Goal: Task Accomplishment & Management: Complete application form

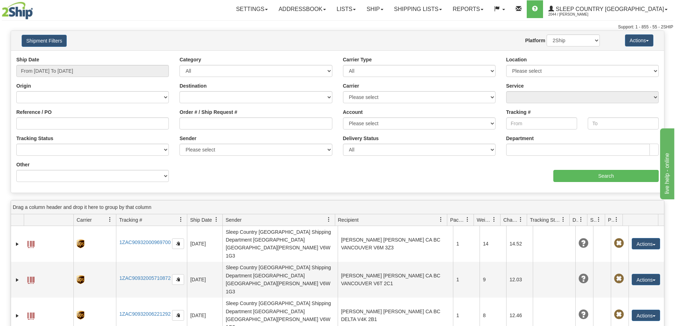
click at [110, 86] on div "Origin Canada United States Mexico Puerto Rico Romania Australia New Zealand So…" at bounding box center [92, 92] width 153 height 21
click at [191, 122] on input "Order # / Ship Request #" at bounding box center [256, 123] width 153 height 12
paste input "1058959"
type input "1058959"
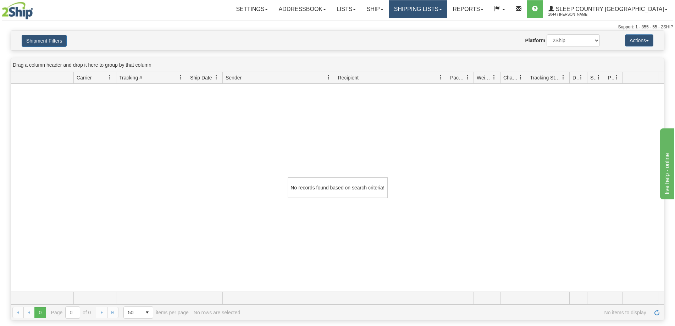
click at [447, 11] on link "Shipping lists" at bounding box center [418, 9] width 59 height 18
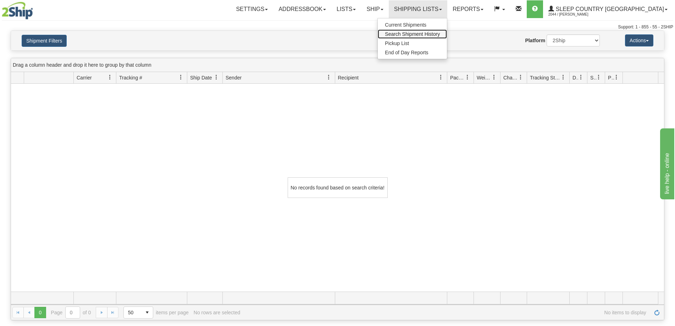
click at [440, 35] on span "Search Shipment History" at bounding box center [412, 34] width 55 height 6
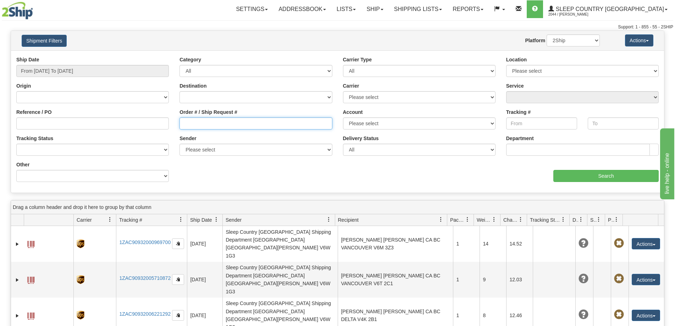
click at [193, 122] on input "Order # / Ship Request #" at bounding box center [256, 123] width 153 height 12
paste input "1058959"
type input "1058959"
click at [513, 121] on input "Tracking #" at bounding box center [541, 123] width 71 height 12
drag, startPoint x: 243, startPoint y: 123, endPoint x: 118, endPoint y: 122, distance: 124.9
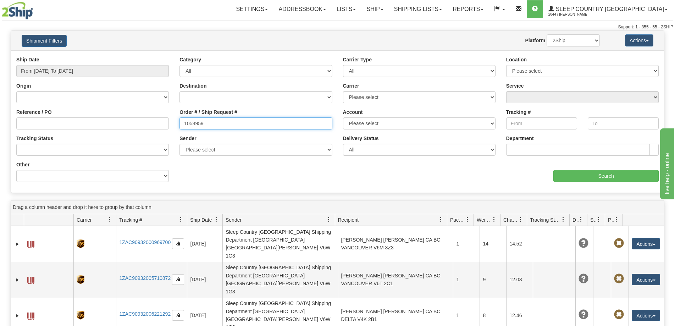
click at [118, 56] on div "Reference / PO Order # / Ship Request # 1058959 Account Please select [GEOGRAPH…" at bounding box center [337, 56] width 653 height 0
click at [219, 121] on input "1058959" at bounding box center [256, 123] width 153 height 12
type input "[DATE]"
click at [64, 69] on input "From [DATE] To [DATE]" at bounding box center [92, 71] width 153 height 12
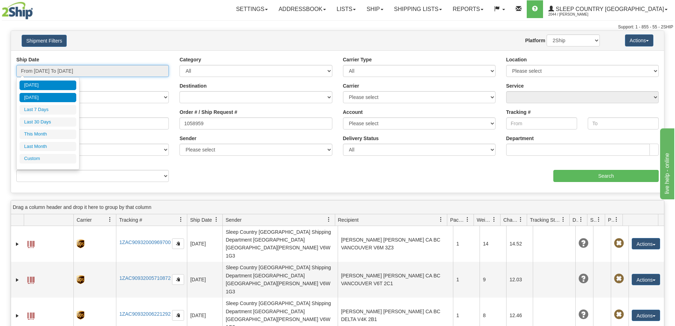
type input "[DATE]"
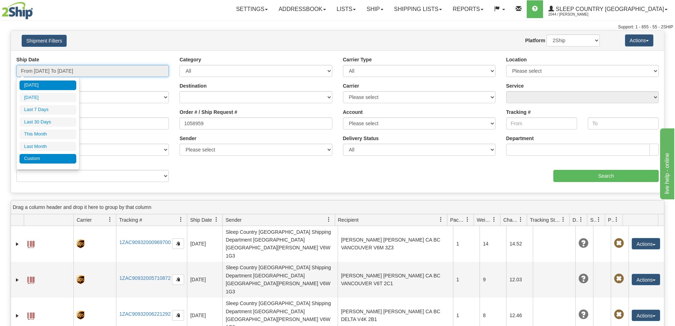
type input "[DATE]"
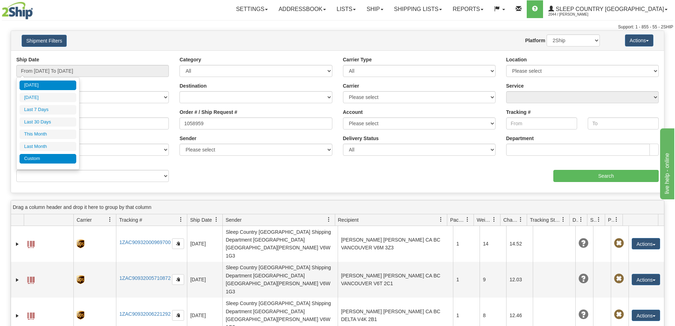
click at [41, 157] on li "Custom" at bounding box center [48, 159] width 57 height 10
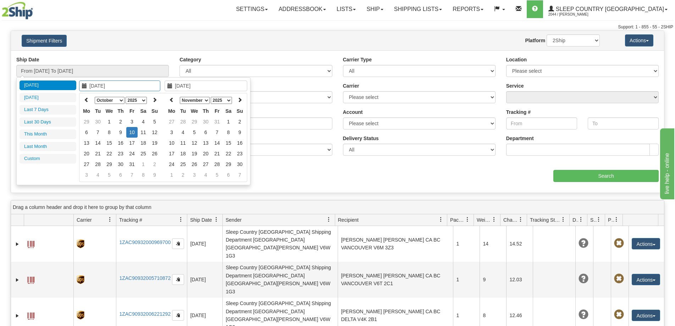
type input "[DATE]"
click at [85, 97] on icon at bounding box center [86, 99] width 5 height 5
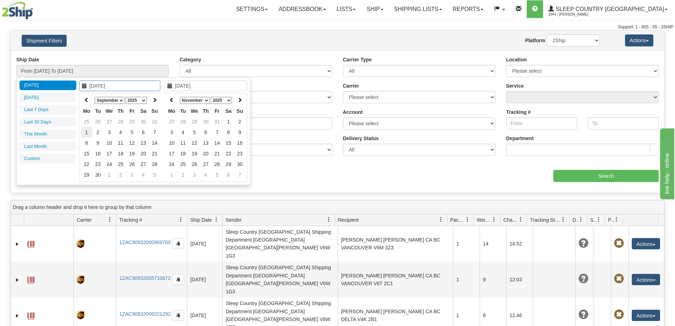
type input "[DATE]"
click at [86, 133] on td "1" at bounding box center [86, 132] width 11 height 11
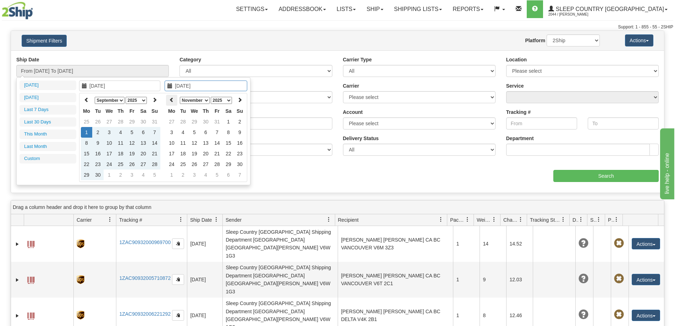
click at [172, 101] on icon at bounding box center [171, 99] width 5 height 5
type input "[DATE]"
click at [140, 153] on td "20" at bounding box center [143, 153] width 11 height 11
type input "From [DATE] To [DATE]"
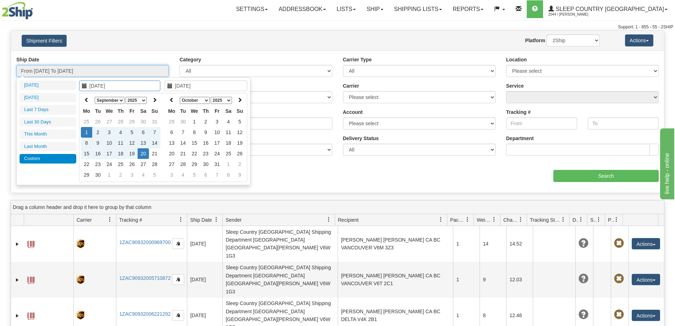
click at [77, 71] on input "From [DATE] To [DATE]" at bounding box center [92, 71] width 153 height 12
type input "[DATE]"
click at [215, 134] on td "10" at bounding box center [216, 132] width 11 height 11
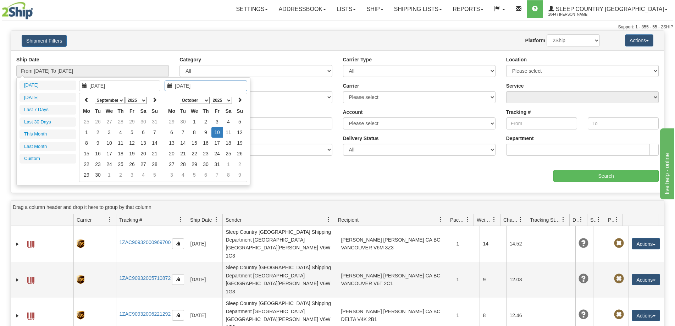
type input "[DATE]"
click at [276, 170] on div "Ship Date From [DATE] To [DATE] Category All Inbound Outbound Carrier Type All …" at bounding box center [337, 121] width 653 height 131
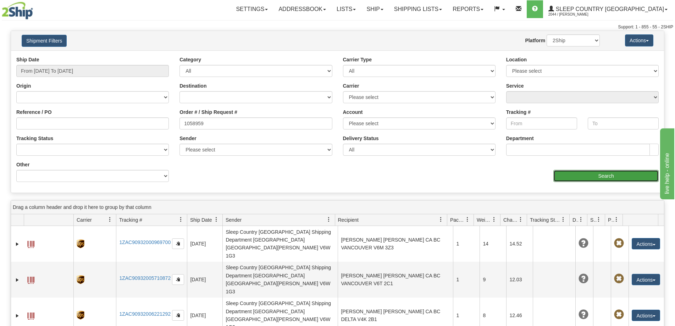
click at [557, 178] on input "Search" at bounding box center [605, 176] width 105 height 12
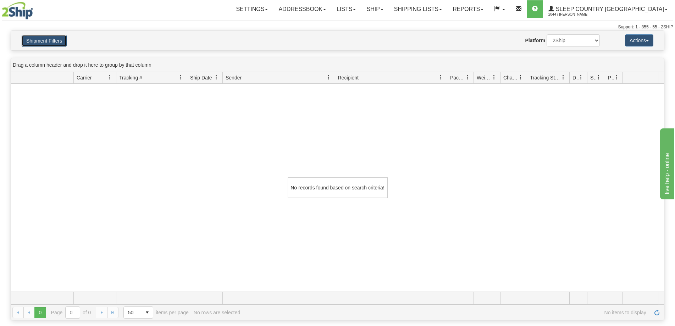
click at [52, 44] on button "Shipment Filters" at bounding box center [44, 41] width 45 height 12
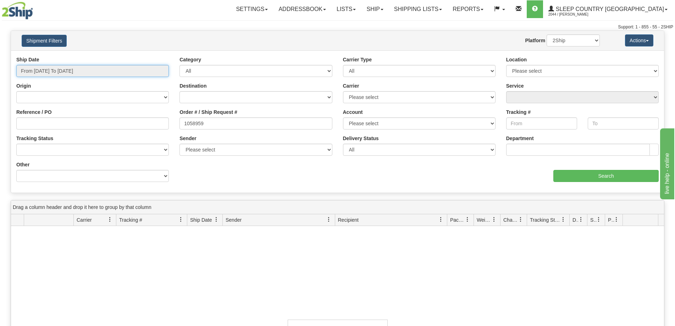
type input "[DATE]"
click at [55, 72] on input "From [DATE] To [DATE]" at bounding box center [92, 71] width 153 height 12
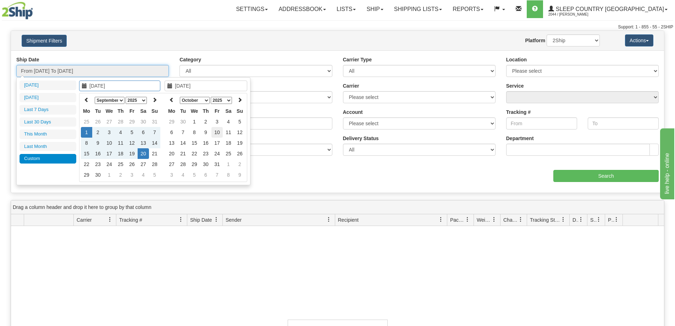
type input "[DATE]"
click at [221, 133] on td "10" at bounding box center [216, 132] width 11 height 11
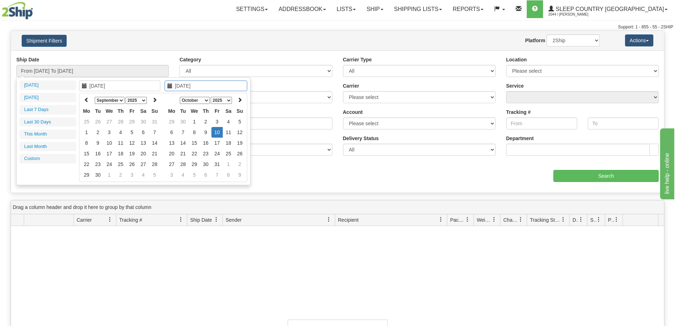
type input "[DATE]"
click at [283, 94] on select "[GEOGRAPHIC_DATA] [GEOGRAPHIC_DATA] [GEOGRAPHIC_DATA] [US_STATE] [GEOGRAPHIC_DA…" at bounding box center [256, 97] width 153 height 12
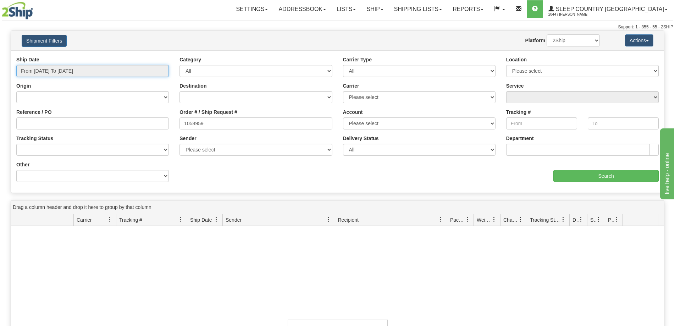
click at [79, 66] on input "From [DATE] To [DATE]" at bounding box center [92, 71] width 153 height 12
type input "[DATE]"
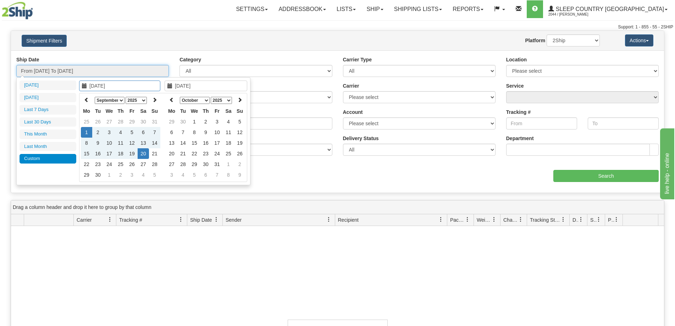
type input "[DATE]"
click at [144, 154] on td "20" at bounding box center [143, 153] width 11 height 11
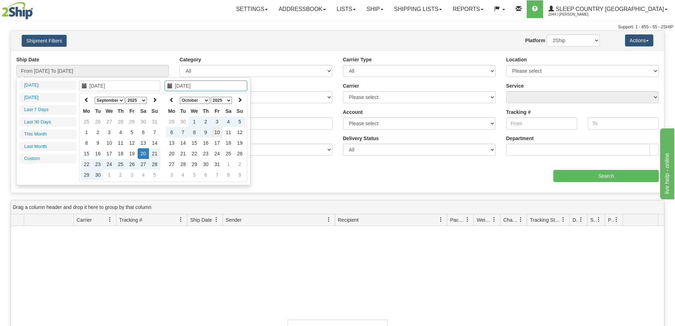
type input "[DATE]"
click at [217, 133] on td "10" at bounding box center [216, 132] width 11 height 11
type input "From [DATE] To [DATE]"
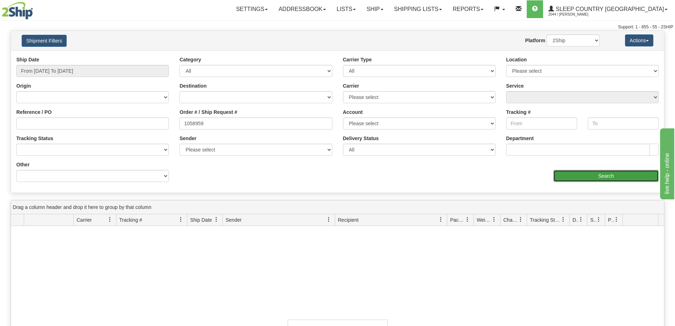
click at [569, 174] on input "Search" at bounding box center [605, 176] width 105 height 12
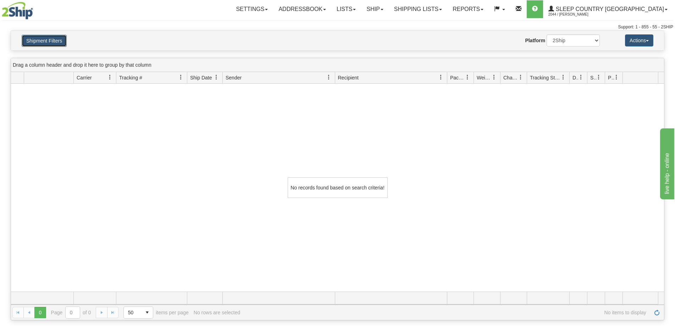
click at [54, 44] on button "Shipment Filters" at bounding box center [44, 41] width 45 height 12
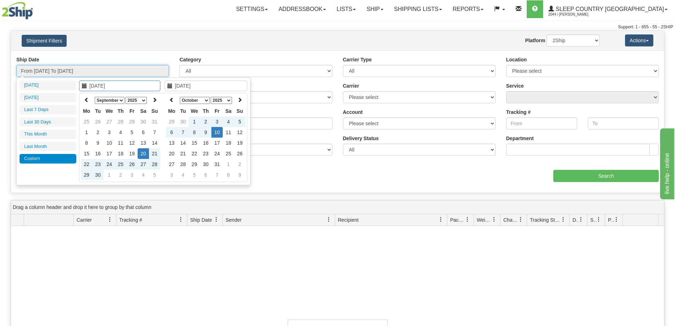
click at [59, 69] on input "From [DATE] To [DATE]" at bounding box center [92, 71] width 153 height 12
type input "[DATE]"
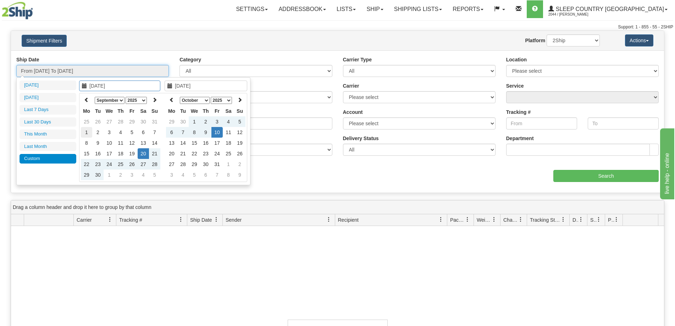
type input "[DATE]"
click at [87, 127] on td "1" at bounding box center [86, 132] width 11 height 11
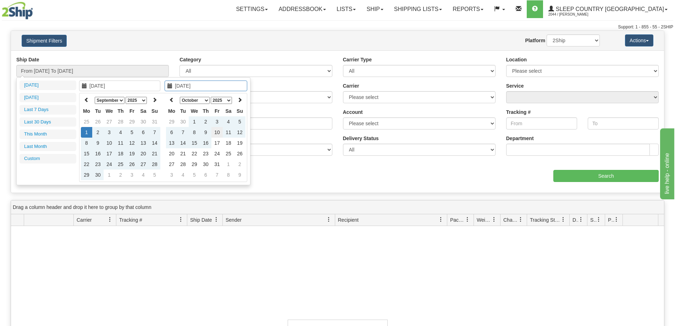
type input "[DATE]"
click at [217, 131] on td "10" at bounding box center [216, 132] width 11 height 11
type input "From [DATE] To [DATE]"
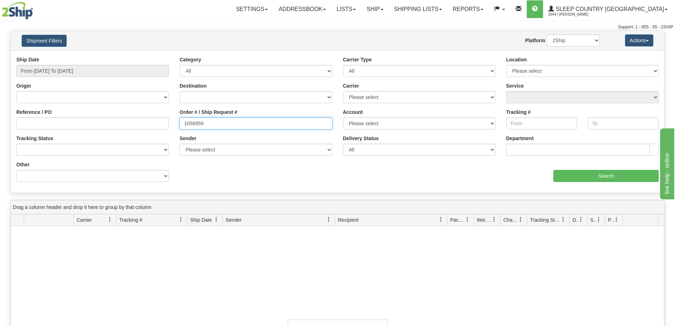
click at [218, 125] on input "1058959" at bounding box center [256, 123] width 153 height 12
click at [183, 125] on input "1058959" at bounding box center [256, 123] width 153 height 12
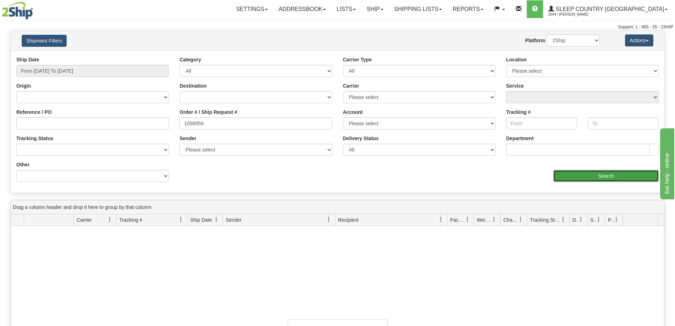
click at [582, 176] on input "Search" at bounding box center [605, 176] width 105 height 12
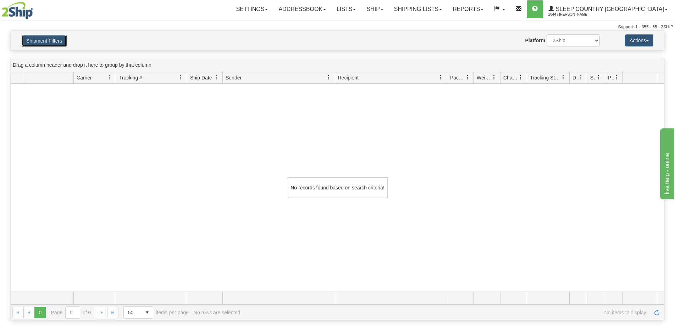
click at [33, 40] on button "Shipment Filters" at bounding box center [44, 41] width 45 height 12
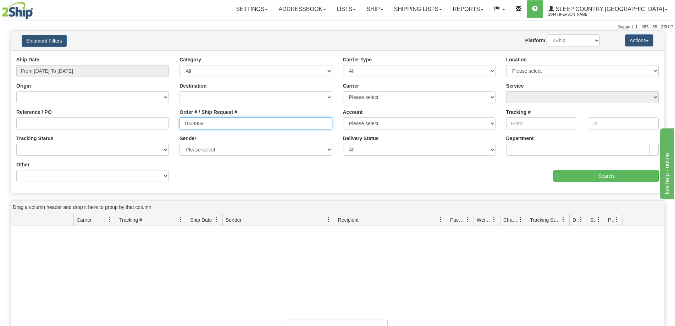
click at [184, 126] on input "1058959" at bounding box center [256, 123] width 153 height 12
click at [568, 44] on select "2Ship Imported" at bounding box center [573, 40] width 53 height 12
select select "1"
click at [547, 34] on select "2Ship Imported" at bounding box center [573, 40] width 53 height 12
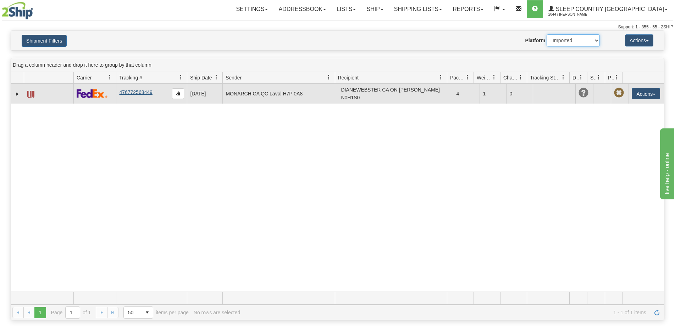
drag, startPoint x: 156, startPoint y: 94, endPoint x: 126, endPoint y: 93, distance: 29.8
click at [126, 93] on td "476772568449" at bounding box center [151, 94] width 71 height 20
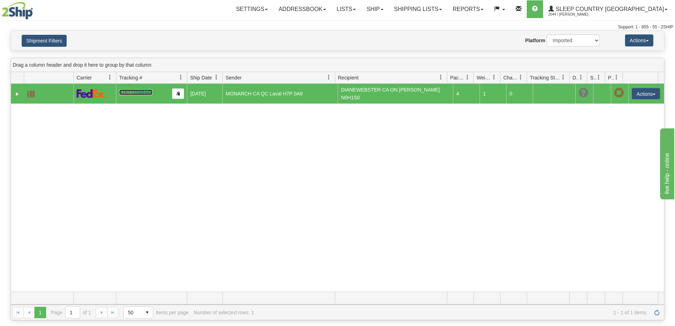
click at [128, 90] on link "476772568449" at bounding box center [135, 92] width 33 height 6
click at [644, 90] on button "Actions" at bounding box center [646, 93] width 28 height 11
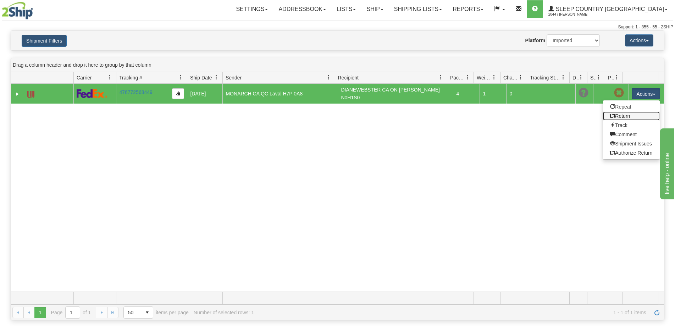
click at [623, 113] on link "Return" at bounding box center [631, 115] width 57 height 9
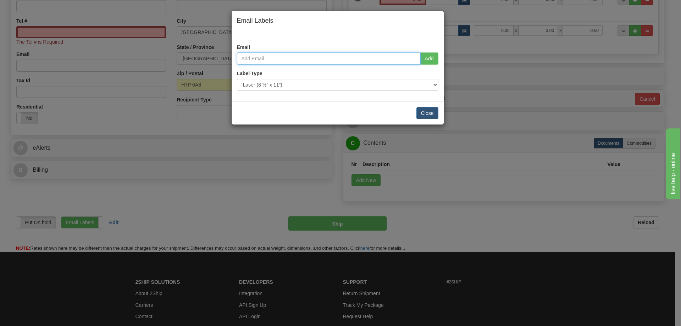
click at [273, 60] on input "email" at bounding box center [329, 59] width 184 height 12
paste input "deezerdi@gmail.com"
type input "deezerdi@gmail.com"
click at [425, 59] on button "Add" at bounding box center [429, 59] width 18 height 12
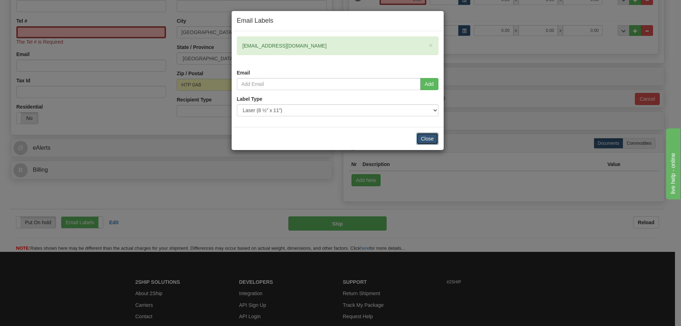
click at [424, 142] on button "Close" at bounding box center [427, 139] width 22 height 12
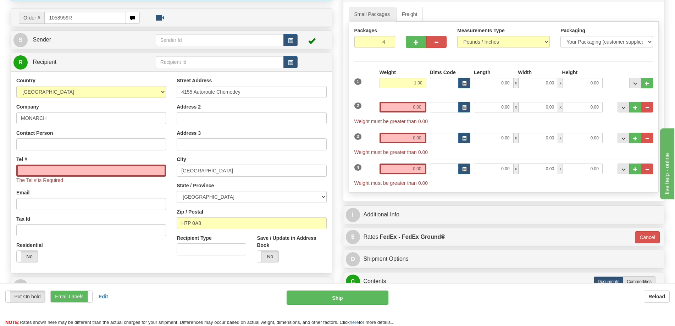
scroll to position [71, 0]
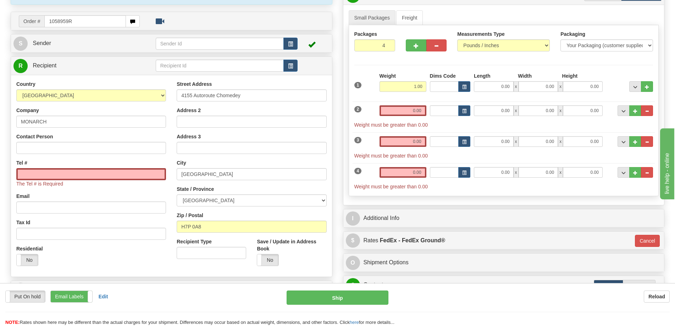
click at [229, 50] on td at bounding box center [227, 43] width 142 height 15
click at [297, 43] on button "button" at bounding box center [290, 44] width 14 height 12
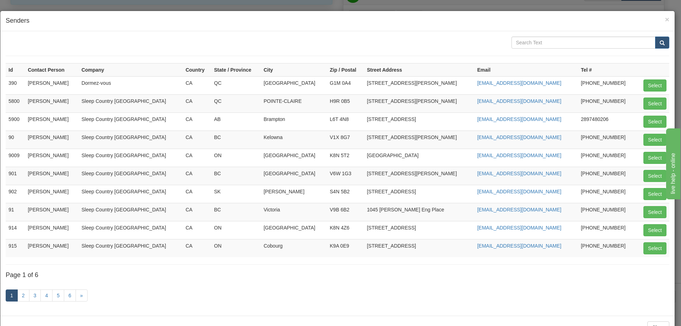
click at [665, 19] on div "× Senders" at bounding box center [337, 21] width 674 height 20
click at [658, 18] on h4 "Senders" at bounding box center [338, 20] width 664 height 9
click at [665, 18] on span "×" at bounding box center [667, 19] width 4 height 8
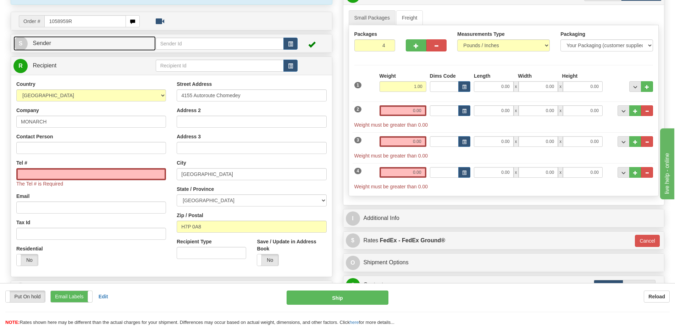
click at [80, 49] on link "S Sender" at bounding box center [84, 43] width 142 height 15
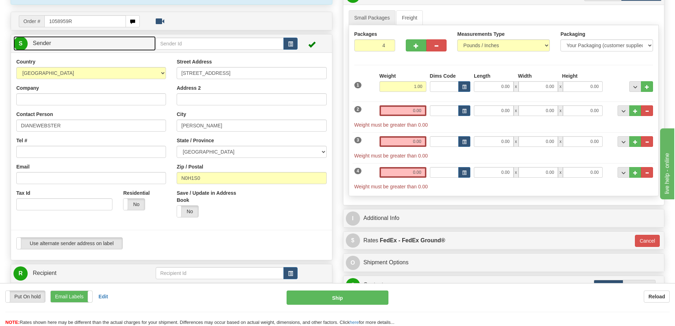
click at [100, 39] on link "S Sender" at bounding box center [84, 43] width 142 height 15
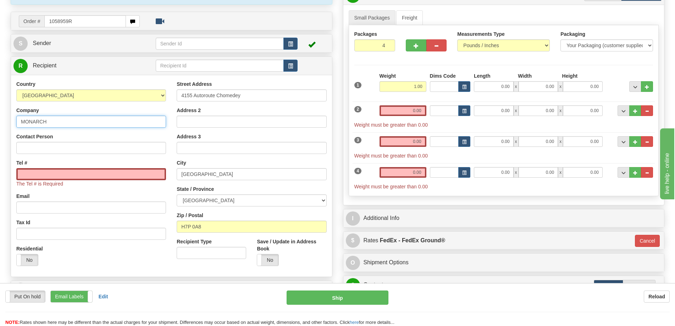
drag, startPoint x: 30, startPoint y: 118, endPoint x: 0, endPoint y: 118, distance: 30.2
click at [0, 118] on div "Toggle navigation Settings Shipping Preferences Fields Preferences New" at bounding box center [337, 156] width 675 height 454
type input "Sleep Country [GEOGRAPHIC_DATA]"
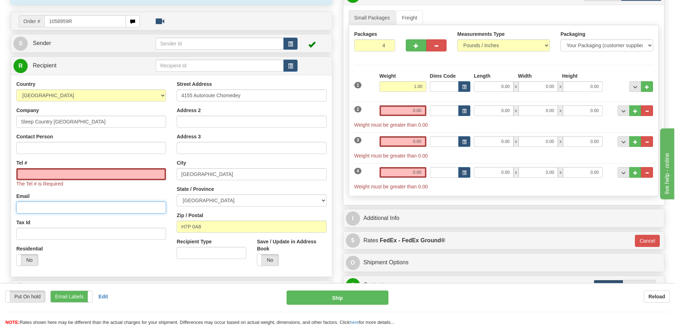
click at [29, 213] on input "Email" at bounding box center [91, 208] width 150 height 12
type input "cs@support.sleepcountry.ca"
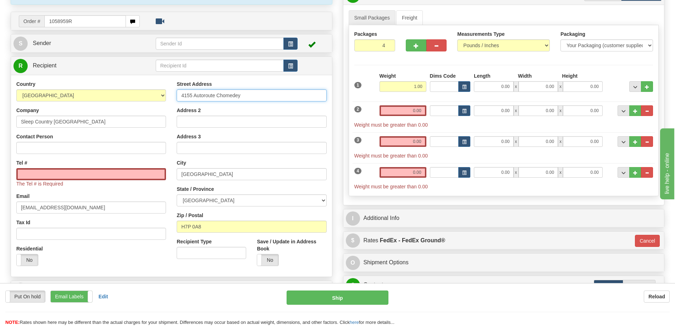
click at [236, 95] on input "4155 Autoroute Chomedey" at bounding box center [252, 95] width 150 height 12
click at [235, 93] on input "4155 Autoroute Chomedey" at bounding box center [252, 95] width 150 height 12
paste input "520 COLLEGE ST EAST"
drag, startPoint x: 191, startPoint y: 95, endPoint x: 154, endPoint y: 95, distance: 36.9
click at [154, 95] on div "Country AFGHANISTAN ALAND ISLANDS ALBANIA ALGERIA AMERICAN SAMOA ANDORRA ANGOLA…" at bounding box center [171, 176] width 321 height 191
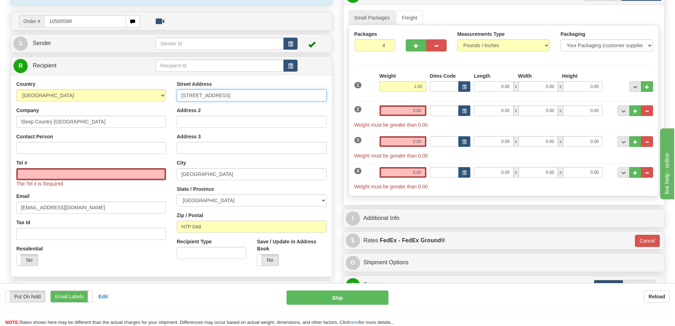
type input "520 COLLEGE ST EAST"
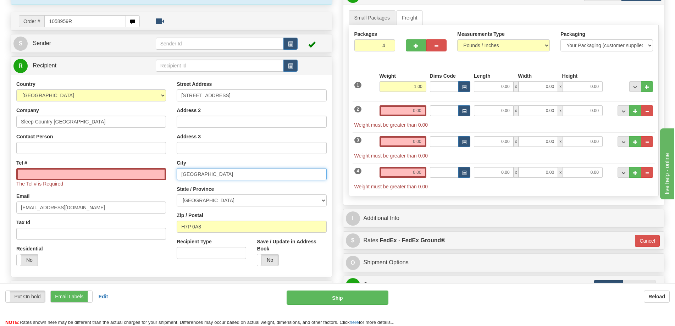
drag, startPoint x: 203, startPoint y: 175, endPoint x: 165, endPoint y: 175, distance: 38.3
click at [165, 175] on div "Country AFGHANISTAN ALAND ISLANDS ALBANIA ALGERIA AMERICAN SAMOA ANDORRA ANGOLA…" at bounding box center [171, 176] width 321 height 191
type input "Belleville"
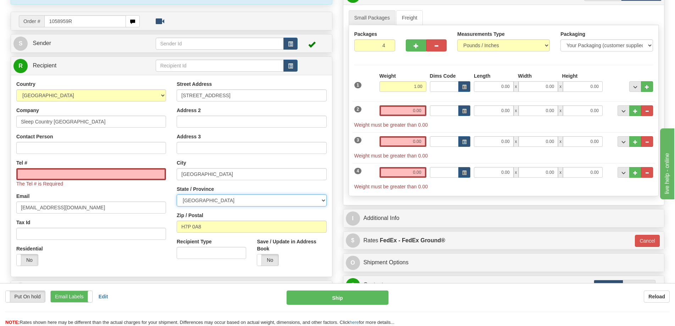
click at [212, 200] on select "ALBERTA BRITISH COLUMBIA MANITOBA NEW BRUNSWICK NEWFOUNDLAND NOVA SCOTIA NUNAVU…" at bounding box center [252, 200] width 150 height 12
select select "ON"
click at [177, 194] on select "ALBERTA BRITISH COLUMBIA MANITOBA NEW BRUNSWICK NEWFOUNDLAND NOVA SCOTIA NUNAVU…" at bounding box center [252, 200] width 150 height 12
drag, startPoint x: 209, startPoint y: 230, endPoint x: 168, endPoint y: 226, distance: 41.3
click at [168, 226] on div "Country AFGHANISTAN ALAND ISLANDS ALBANIA ALGERIA AMERICAN SAMOA ANDORRA ANGOLA…" at bounding box center [171, 176] width 321 height 191
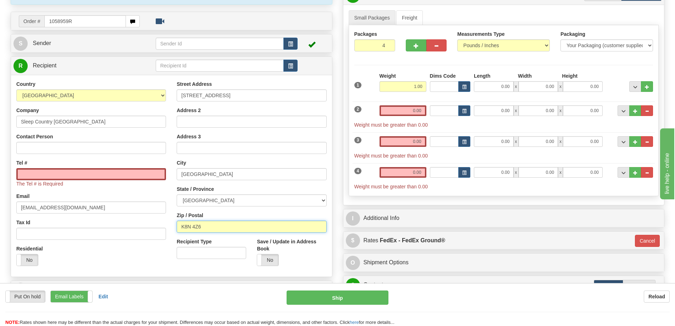
type input "K8N 4Z6"
click at [399, 114] on input "0.00" at bounding box center [403, 110] width 47 height 11
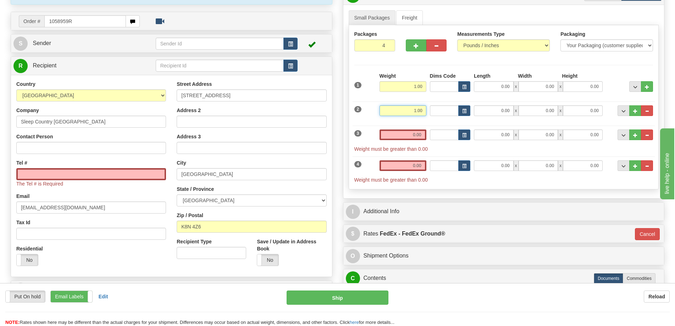
type input "1.00"
click at [411, 132] on input "0.00" at bounding box center [403, 134] width 47 height 11
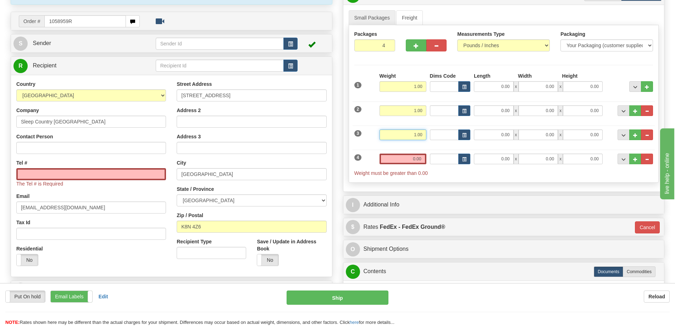
type input "1.00"
click at [408, 158] on input "0.00" at bounding box center [403, 159] width 47 height 11
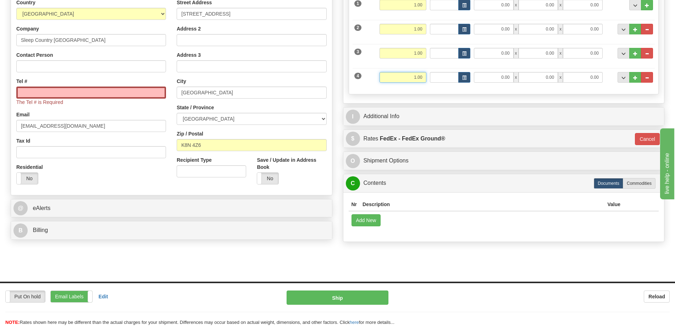
scroll to position [177, 0]
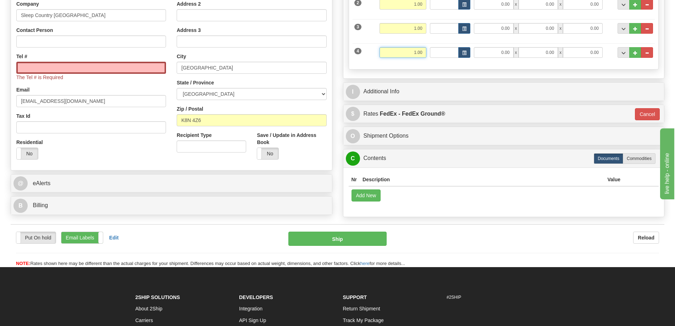
type input "1.00"
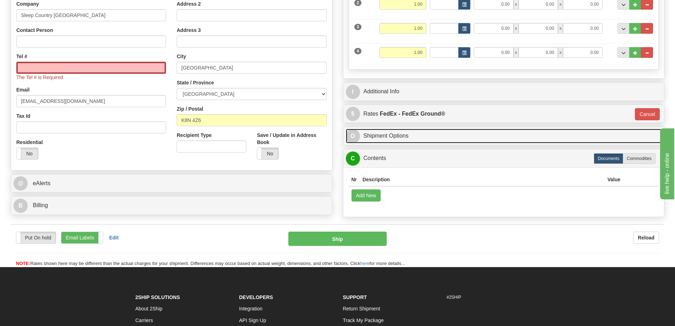
click at [383, 136] on link "O Shipment Options" at bounding box center [504, 136] width 316 height 15
type input "92"
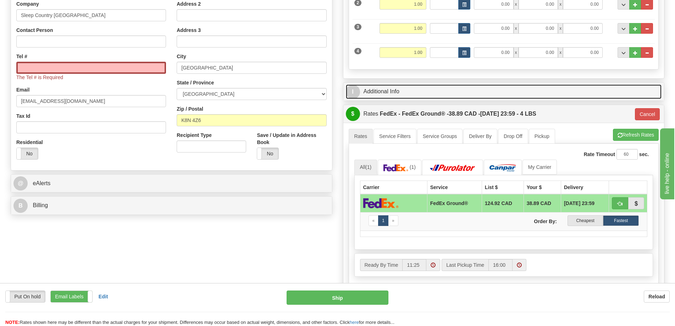
click at [382, 92] on link "I Additional Info" at bounding box center [504, 91] width 316 height 15
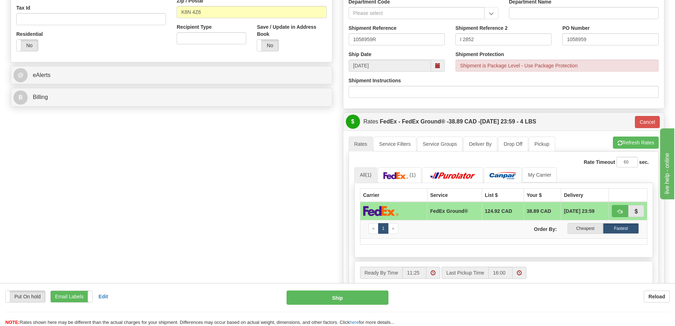
scroll to position [284, 0]
